Goal: Transaction & Acquisition: Download file/media

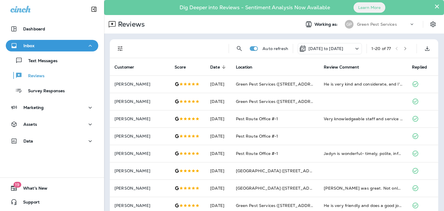
click at [353, 49] on icon at bounding box center [356, 48] width 7 height 7
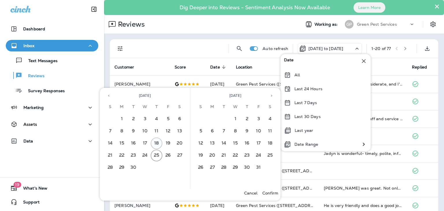
click at [157, 146] on button "18" at bounding box center [157, 144] width 12 height 12
click at [157, 142] on button "18" at bounding box center [157, 144] width 12 height 12
click at [147, 155] on button "24" at bounding box center [145, 156] width 12 height 12
click at [272, 193] on p "Confirm" at bounding box center [270, 193] width 16 height 5
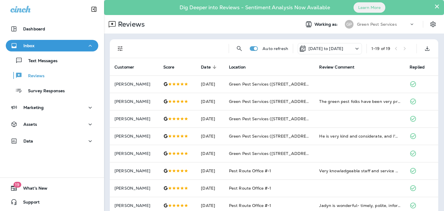
click at [343, 48] on p "[DATE] to [DATE]" at bounding box center [325, 48] width 35 height 5
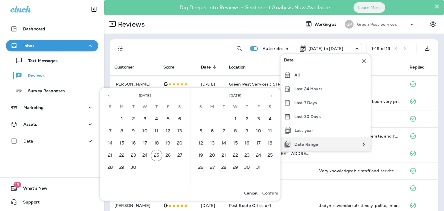
click at [302, 140] on div "Date Range" at bounding box center [300, 144] width 41 height 14
click at [157, 144] on button "18" at bounding box center [157, 144] width 12 height 12
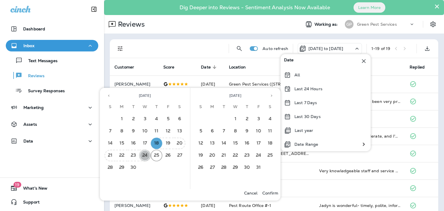
click at [145, 156] on button "24" at bounding box center [145, 156] width 12 height 12
click at [269, 191] on p "Confirm" at bounding box center [270, 193] width 16 height 5
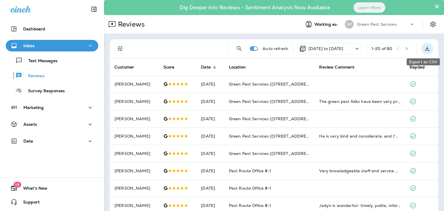
click at [424, 47] on icon "Export as CSV" at bounding box center [427, 48] width 7 height 7
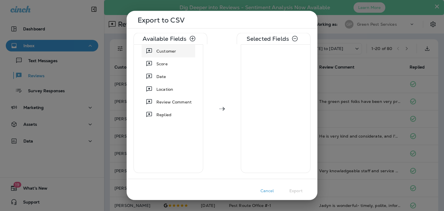
click at [177, 52] on div "Customer" at bounding box center [166, 51] width 24 height 10
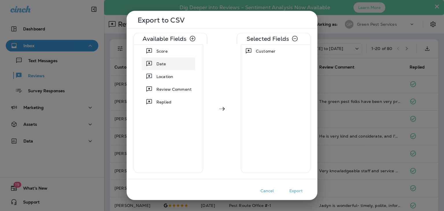
click at [166, 66] on span "Date" at bounding box center [161, 64] width 10 height 6
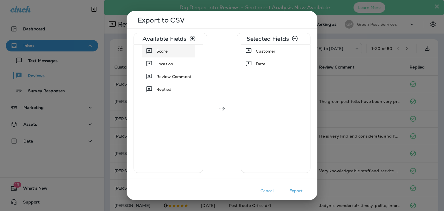
click at [161, 53] on span "Score" at bounding box center [161, 51] width 11 height 6
click at [160, 64] on span "Review Comment" at bounding box center [173, 64] width 35 height 6
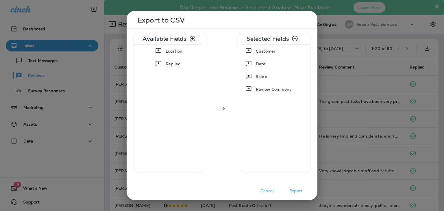
click at [304, 192] on button "Export" at bounding box center [295, 190] width 29 height 9
